Goal: Transaction & Acquisition: Purchase product/service

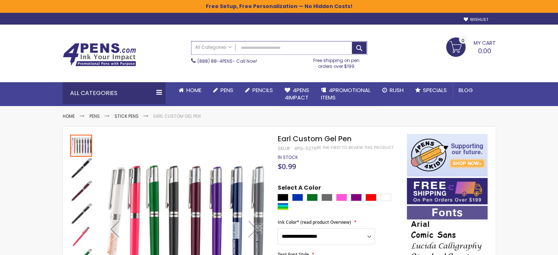
click at [268, 51] on input "Search" at bounding box center [278, 47] width 175 height 13
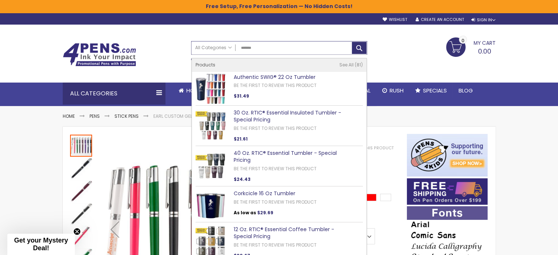
type input "*******"
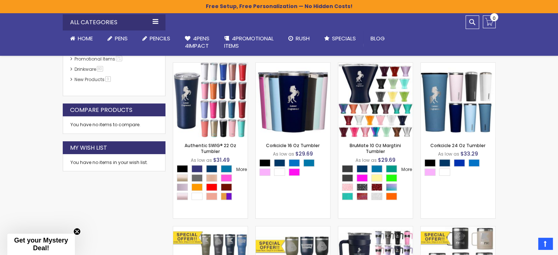
scroll to position [196, 0]
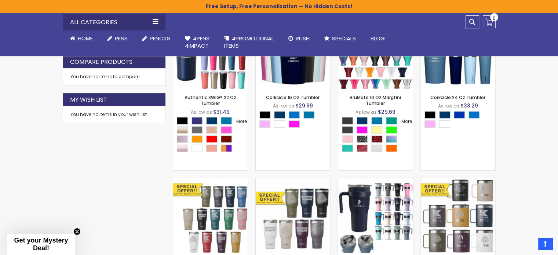
click at [391, 207] on img at bounding box center [375, 215] width 74 height 74
